Goal: Find specific page/section: Find specific page/section

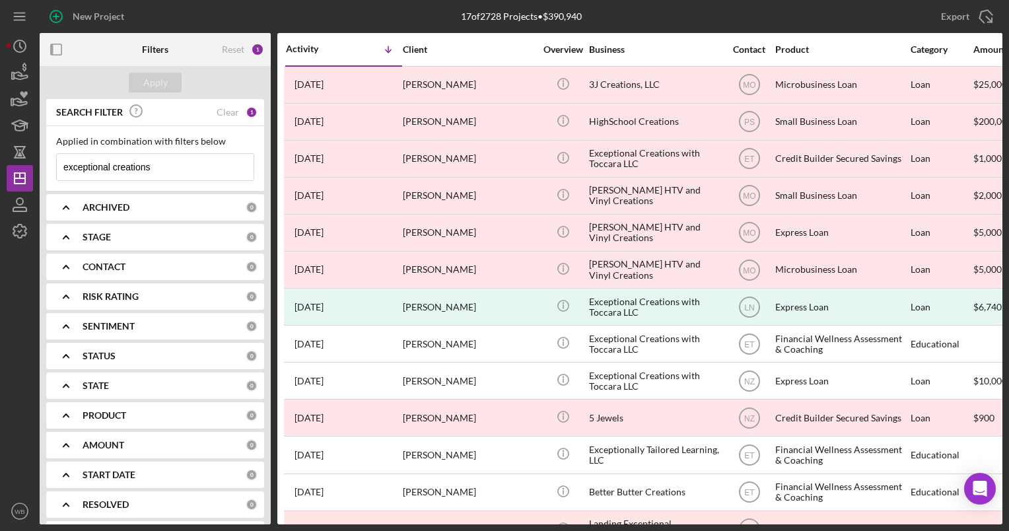
drag, startPoint x: 182, startPoint y: 169, endPoint x: 166, endPoint y: 164, distance: 16.7
click at [180, 166] on input "exceptional creations" at bounding box center [155, 167] width 197 height 26
drag, startPoint x: 148, startPoint y: 166, endPoint x: -3, endPoint y: 173, distance: 150.7
click at [0, 173] on html "New Project 17 of 2728 Projects • $390,940 exceptional creations Export Icon/Ex…" at bounding box center [504, 265] width 1009 height 531
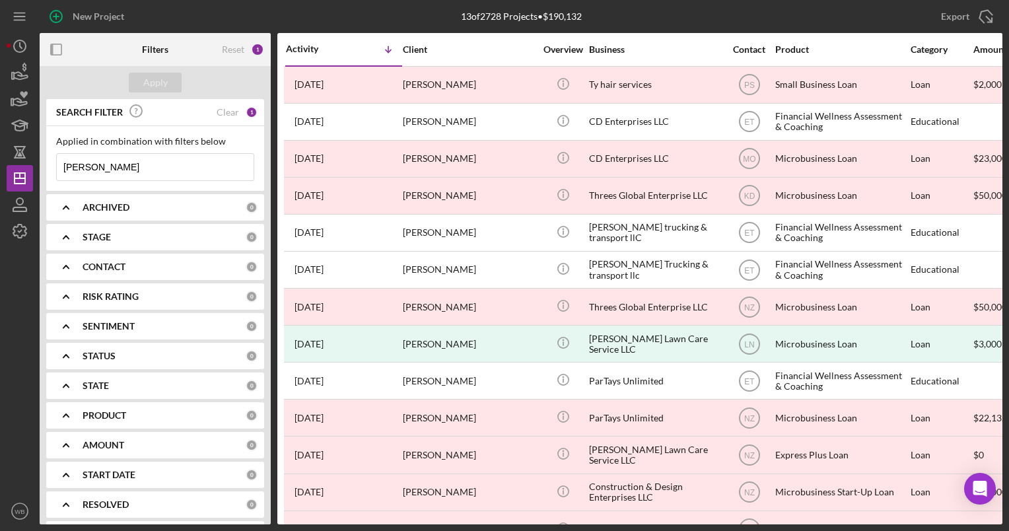
drag, startPoint x: 149, startPoint y: 170, endPoint x: 43, endPoint y: 168, distance: 106.4
click at [43, 168] on div "SEARCH FILTER Clear 1 Applied in combination with filters below [PERSON_NAME] I…" at bounding box center [155, 311] width 231 height 425
type input "[PERSON_NAME]"
click at [228, 111] on div "Clear" at bounding box center [228, 112] width 22 height 11
click at [103, 166] on input at bounding box center [155, 167] width 197 height 26
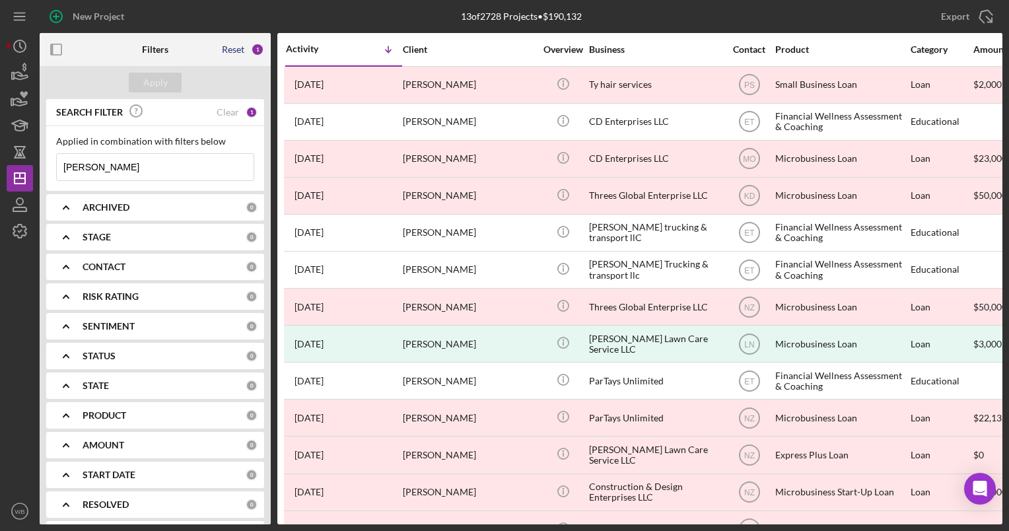
type input "[PERSON_NAME]"
click at [237, 51] on div "Reset" at bounding box center [233, 49] width 22 height 11
click at [133, 166] on input at bounding box center [155, 167] width 197 height 26
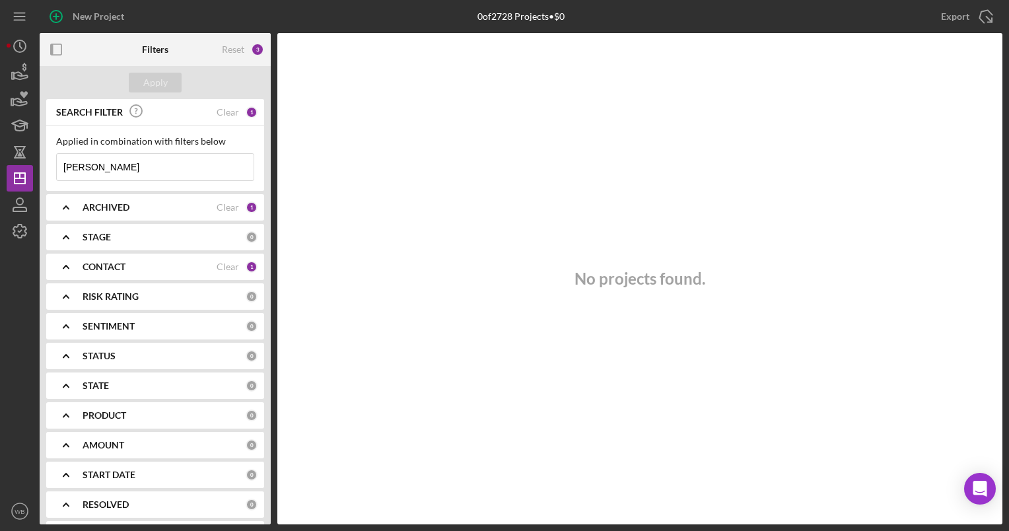
type input "[PERSON_NAME]"
click at [256, 48] on div "3" at bounding box center [257, 49] width 13 height 13
click at [238, 45] on div "Reset" at bounding box center [233, 49] width 22 height 11
click at [223, 204] on div "Clear" at bounding box center [228, 207] width 22 height 11
click at [227, 265] on div "Clear" at bounding box center [228, 267] width 22 height 11
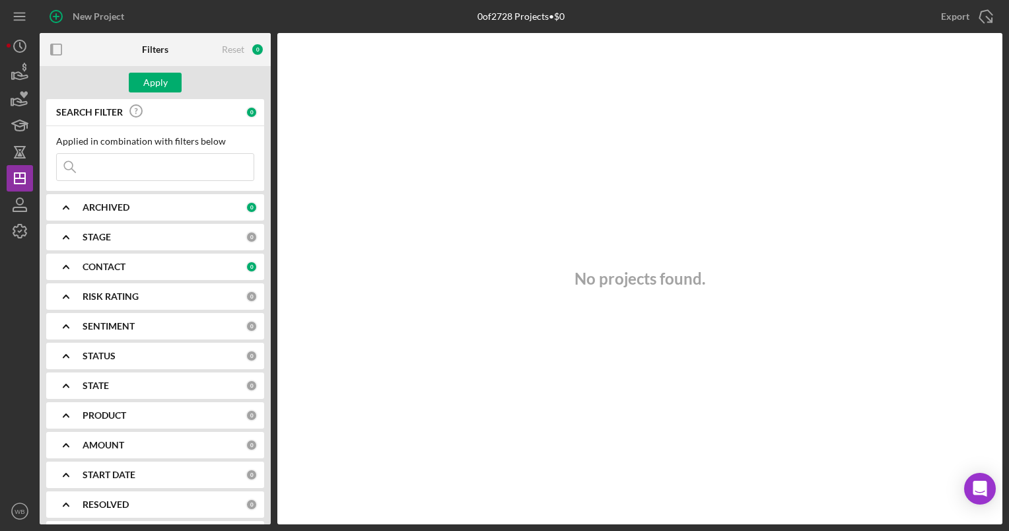
click at [116, 158] on input at bounding box center [155, 167] width 197 height 26
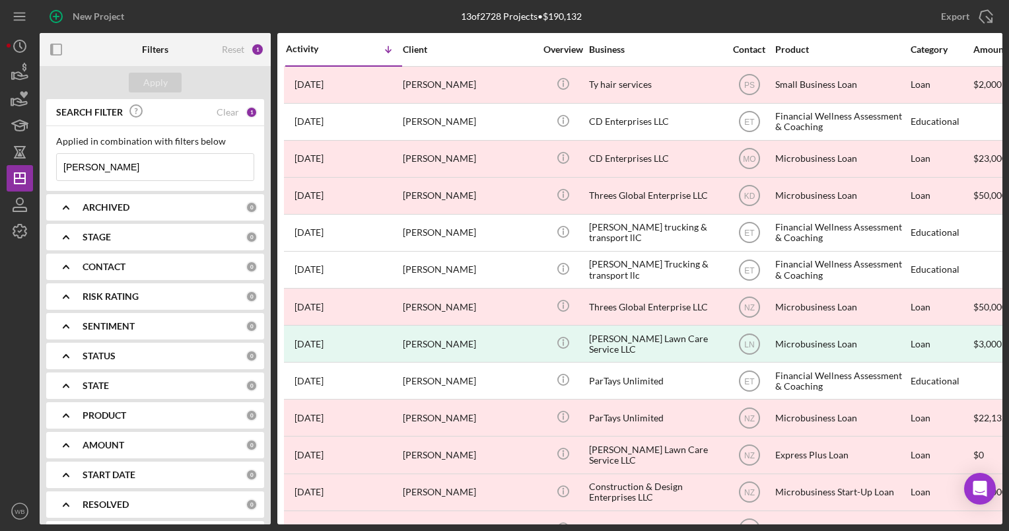
drag, startPoint x: 123, startPoint y: 164, endPoint x: 0, endPoint y: 171, distance: 123.1
click at [0, 172] on html "New Project 13 of 2728 Projects • $190,132 exceptional creations Export Icon/Ex…" at bounding box center [504, 265] width 1009 height 531
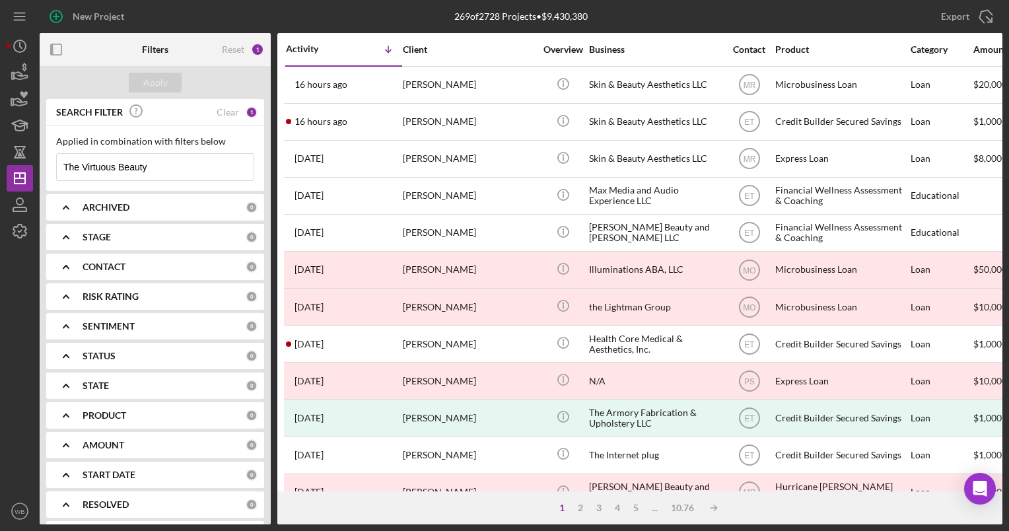
type input "The Virtuous Beauty"
click at [159, 14] on div "New Project" at bounding box center [200, 16] width 321 height 33
drag, startPoint x: 161, startPoint y: 166, endPoint x: -3, endPoint y: 167, distance: 163.8
click at [0, 167] on html "New Project 269 of 2728 Projects • $9,430,380 exceptional creations Export Icon…" at bounding box center [504, 265] width 1009 height 531
